Goal: Task Accomplishment & Management: Complete application form

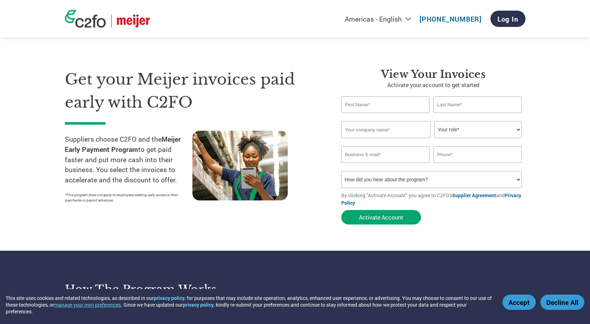
click at [527, 303] on button "Accept" at bounding box center [518, 302] width 33 height 15
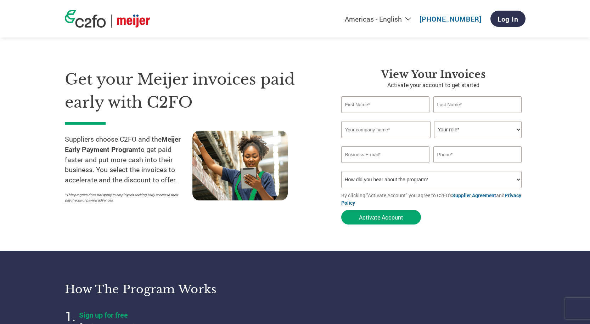
click at [389, 216] on button "Activate Account" at bounding box center [381, 217] width 80 height 15
click at [519, 183] on select "How did you hear about the program? Received a letter Email Social Media Online…" at bounding box center [431, 179] width 181 height 17
select select "Email"
click at [341, 171] on select "How did you hear about the program? Received a letter Email Social Media Online…" at bounding box center [431, 179] width 181 height 17
click at [367, 104] on input "text" at bounding box center [385, 104] width 89 height 17
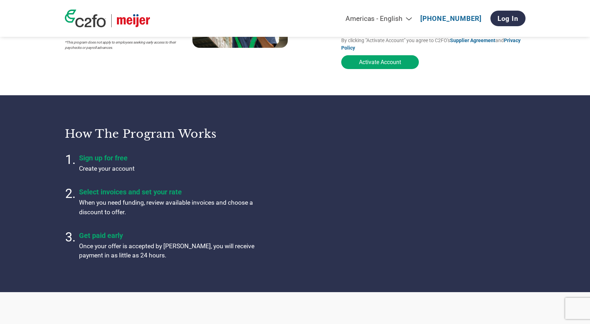
scroll to position [142, 0]
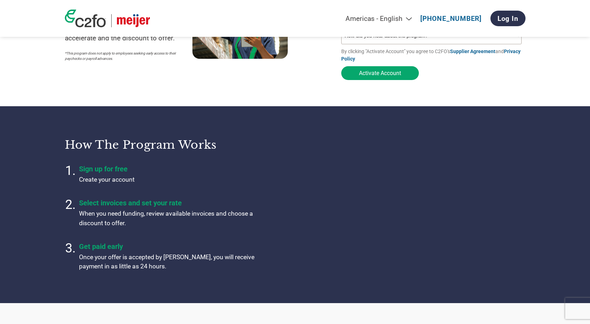
click at [397, 75] on button "Activate Account" at bounding box center [380, 73] width 78 height 14
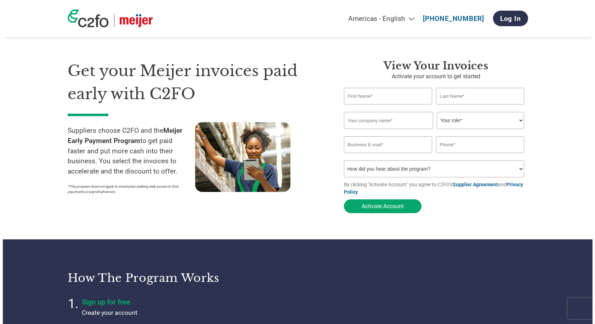
scroll to position [0, 0]
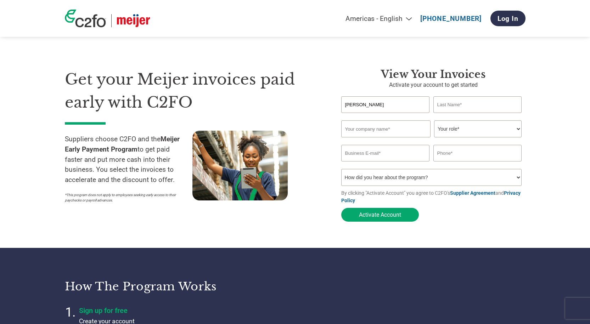
type input "[PERSON_NAME]"
type input "Fustinis Oils & Vinegars"
click at [519, 130] on select "Your role* CFO Controller Credit Manager Finance Director Treasurer CEO Preside…" at bounding box center [478, 128] width 88 height 17
select select "BOOKKEEPER"
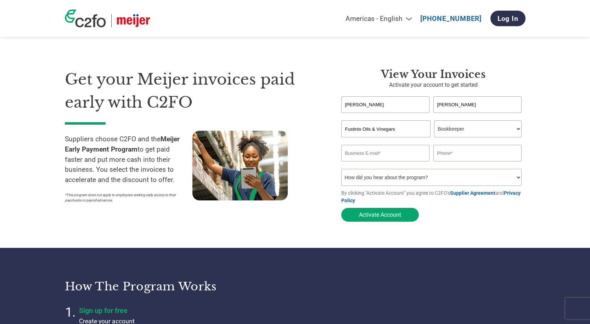
click at [434, 121] on select "Your role* CFO Controller Credit Manager Finance Director Treasurer CEO Preside…" at bounding box center [478, 128] width 88 height 17
click at [378, 158] on input "email" at bounding box center [385, 153] width 89 height 17
type input "[EMAIL_ADDRESS][DOMAIN_NAME]"
type input "[PHONE_NUMBER]"
click at [515, 180] on select "How did you hear about the program? Received a letter Email Social Media Online…" at bounding box center [431, 177] width 181 height 17
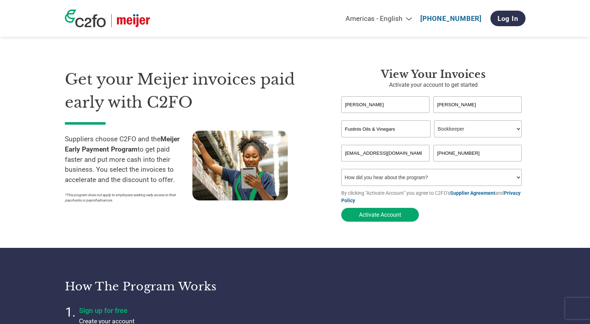
select select "Email"
click at [341, 171] on select "How did you hear about the program? Received a letter Email Social Media Online…" at bounding box center [431, 177] width 181 height 17
click at [389, 218] on button "Activate Account" at bounding box center [380, 215] width 78 height 14
